Goal: Find specific fact: Find specific fact

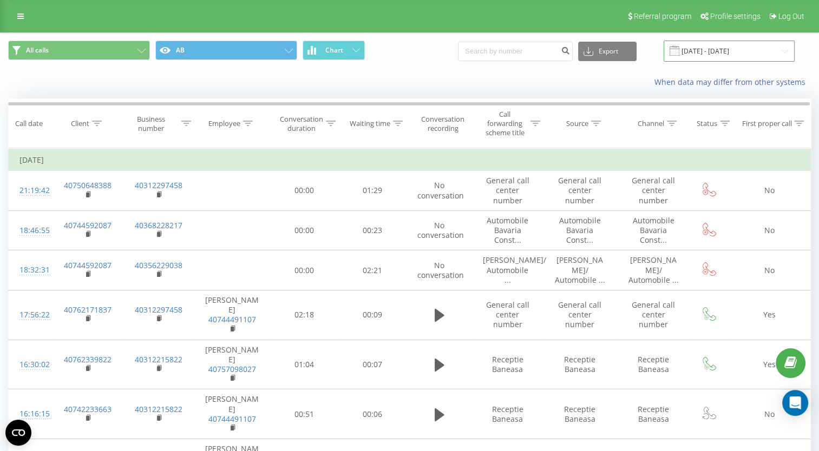
click at [717, 47] on input "18.09.2025 - 18.09.2025" at bounding box center [729, 51] width 131 height 21
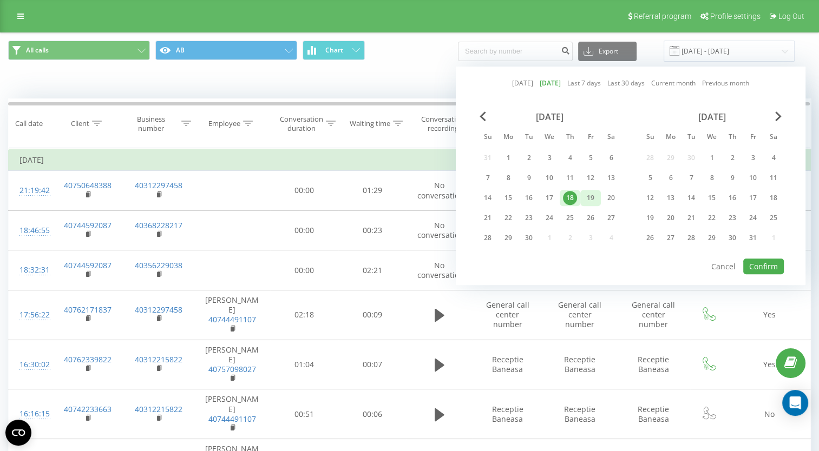
click at [591, 198] on div "19" at bounding box center [590, 198] width 14 height 14
click at [776, 265] on button "Confirm" at bounding box center [763, 267] width 41 height 16
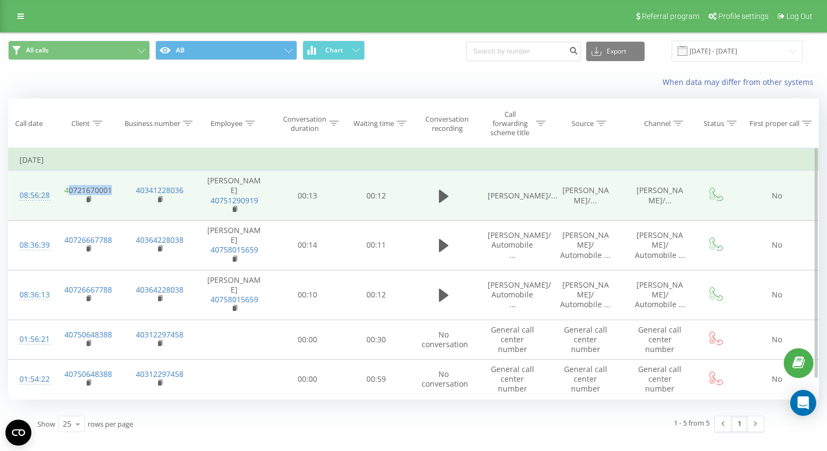
drag, startPoint x: 118, startPoint y: 192, endPoint x: 68, endPoint y: 185, distance: 50.2
click at [68, 185] on td "40721670001" at bounding box center [87, 196] width 71 height 50
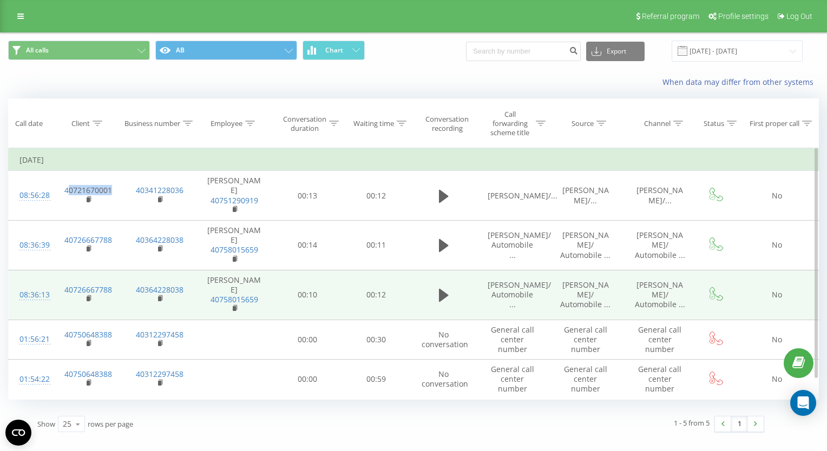
copy link "0721670001"
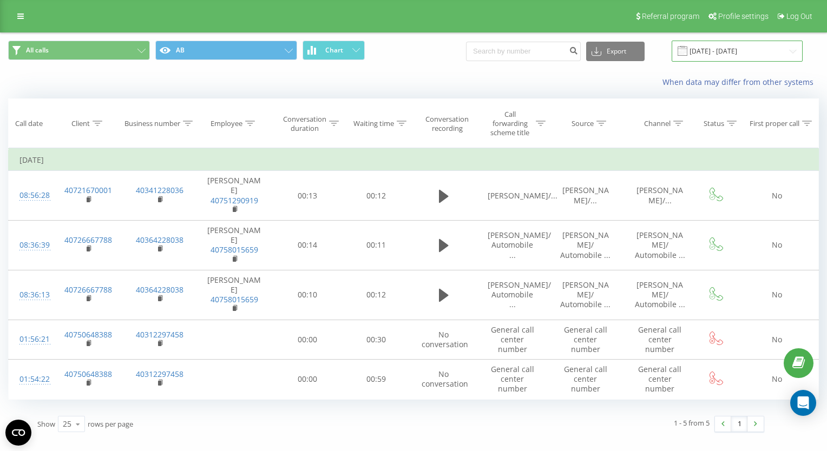
click at [700, 52] on input "[DATE] - [DATE]" at bounding box center [737, 51] width 131 height 21
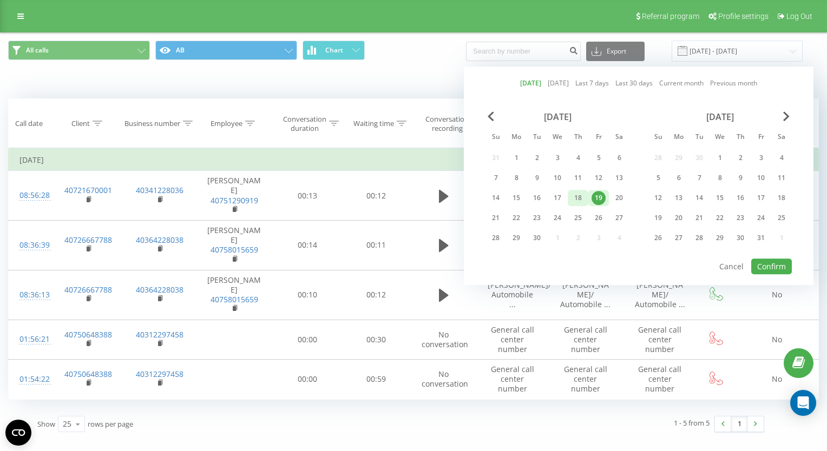
click at [573, 198] on div "18" at bounding box center [578, 198] width 14 height 14
click at [769, 263] on button "Confirm" at bounding box center [771, 267] width 41 height 16
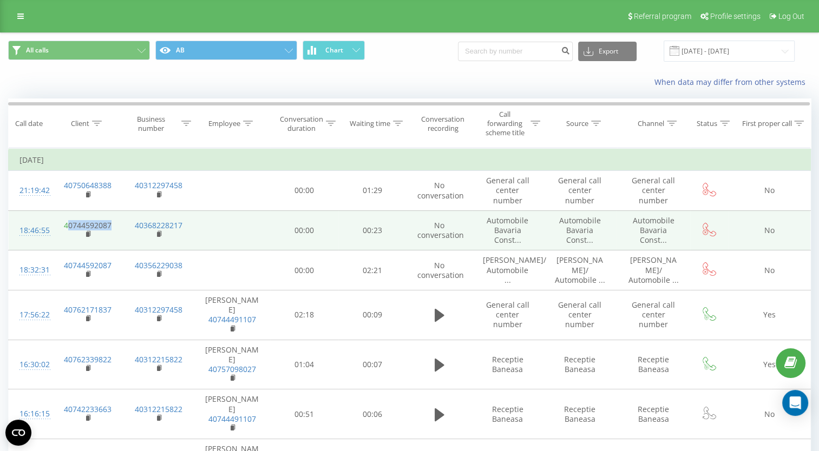
drag, startPoint x: 117, startPoint y: 222, endPoint x: 67, endPoint y: 222, distance: 49.8
click at [67, 222] on td "40744592087" at bounding box center [87, 231] width 71 height 40
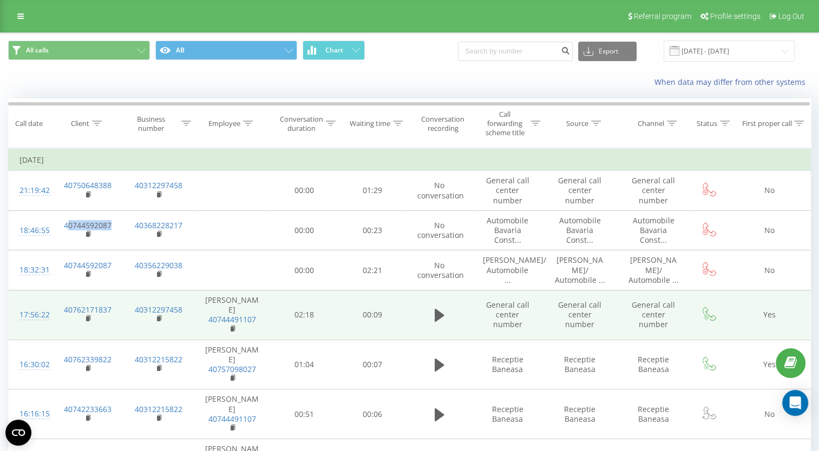
copy link "0744592087"
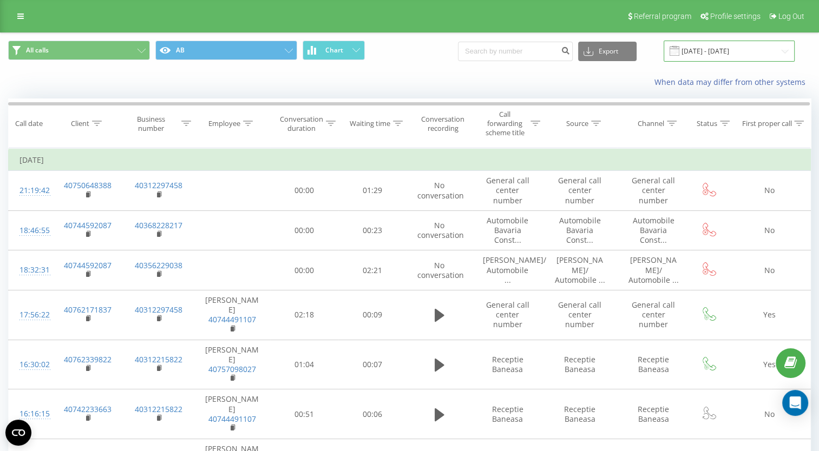
click at [746, 46] on input "18.09.2025 - 18.09.2025" at bounding box center [729, 51] width 131 height 21
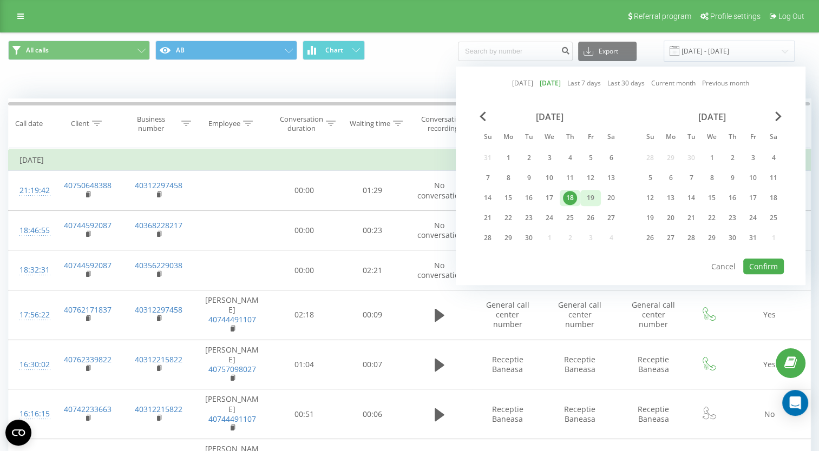
click at [589, 194] on div "19" at bounding box center [590, 198] width 14 height 14
click at [753, 266] on button "Confirm" at bounding box center [763, 267] width 41 height 16
type input "[DATE] - [DATE]"
